Goal: Use online tool/utility: Use online tool/utility

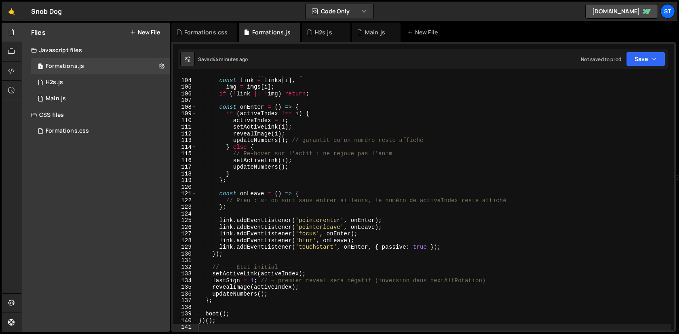
click at [14, 10] on link "🤙" at bounding box center [12, 11] width 20 height 19
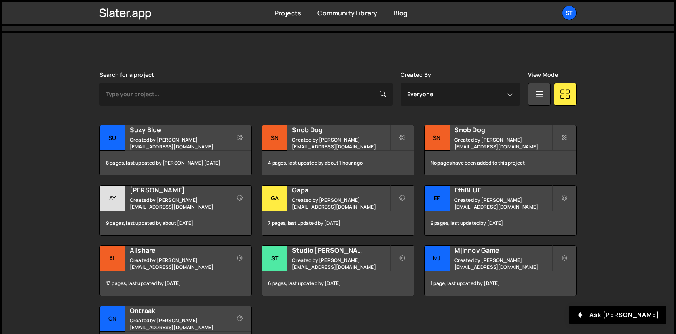
scroll to position [201, 0]
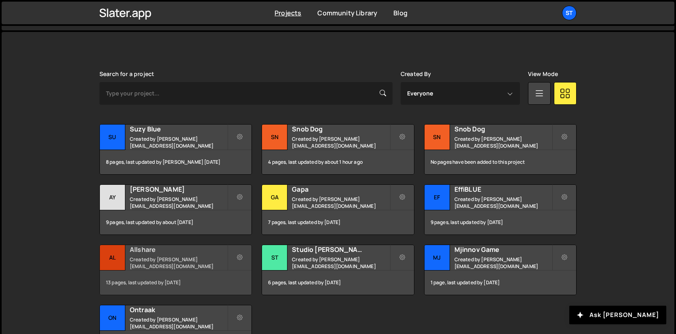
click at [161, 258] on div "Allshare Created by [PERSON_NAME][EMAIL_ADDRESS][DOMAIN_NAME]" at bounding box center [176, 257] width 152 height 25
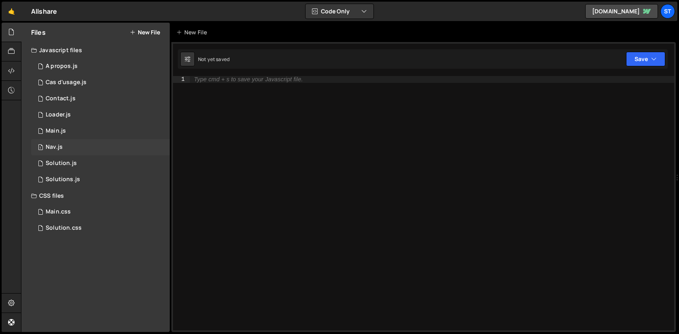
click at [59, 148] on div "Nav.js" at bounding box center [54, 146] width 17 height 7
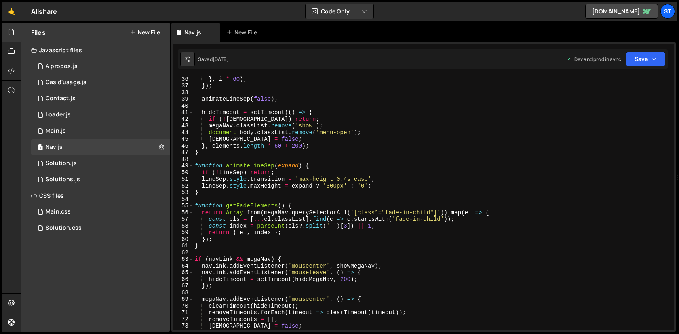
scroll to position [390, 0]
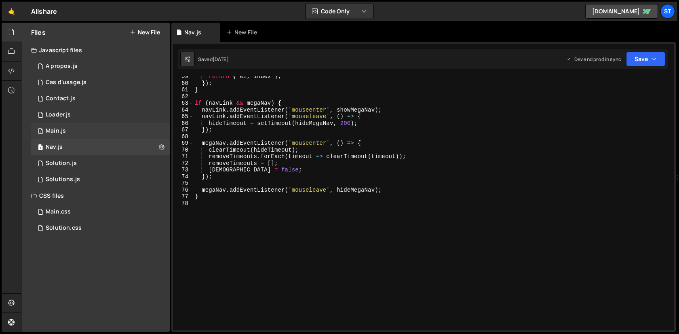
click at [97, 132] on div "1 Main.js 0" at bounding box center [100, 131] width 139 height 16
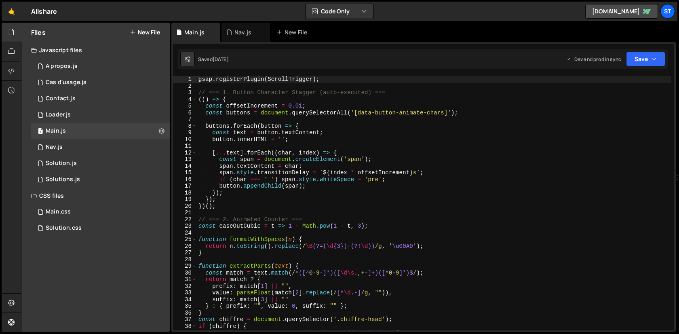
scroll to position [5359, 0]
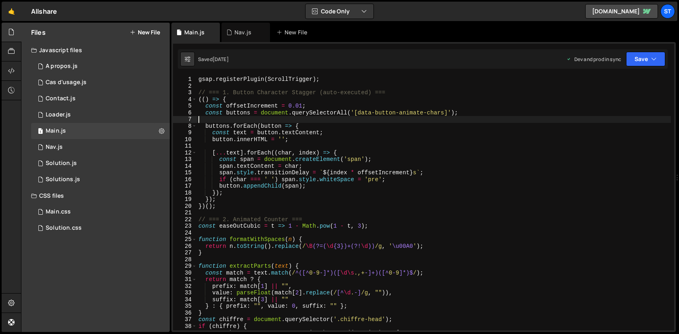
click at [311, 120] on div "gsap . registerPlugin ( ScrollTrigger ) ; // === 1. Button Character Stagger (a…" at bounding box center [434, 209] width 474 height 267
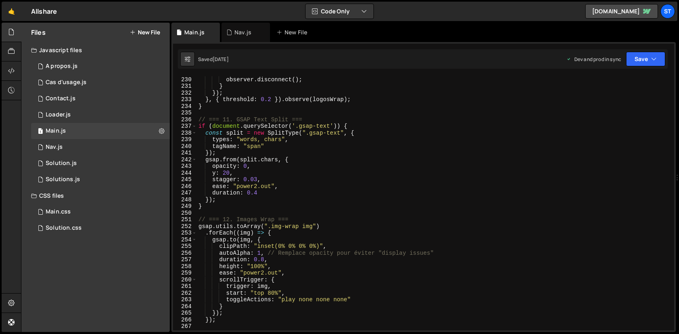
scroll to position [1527, 0]
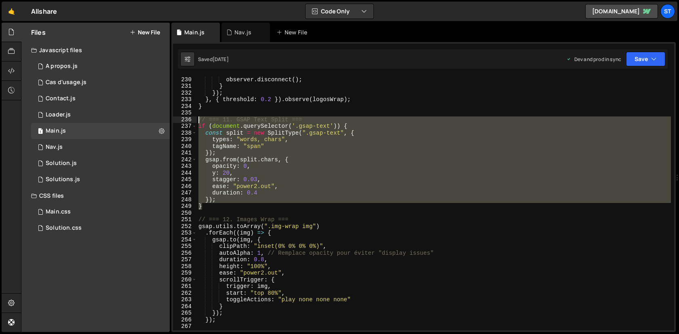
drag, startPoint x: 219, startPoint y: 207, endPoint x: 196, endPoint y: 120, distance: 90.5
click at [196, 120] on div "229 230 231 232 233 234 235 236 237 238 239 240 241 242 243 244 245 246 247 248…" at bounding box center [423, 203] width 501 height 254
type textarea "// === 11. GSAP Text Split === if (document.querySelector('.gsap-text')) {"
